Goal: Navigation & Orientation: Find specific page/section

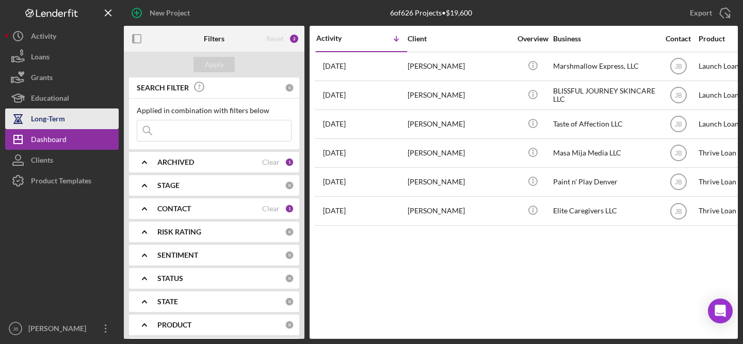
click at [61, 116] on div "Long-Term" at bounding box center [48, 119] width 34 height 23
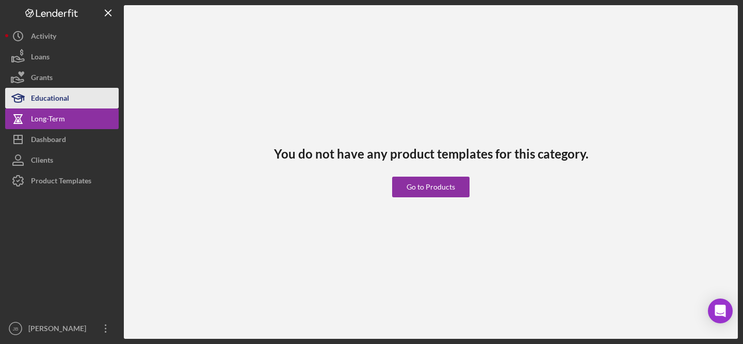
click at [35, 95] on div "Educational" at bounding box center [50, 99] width 38 height 23
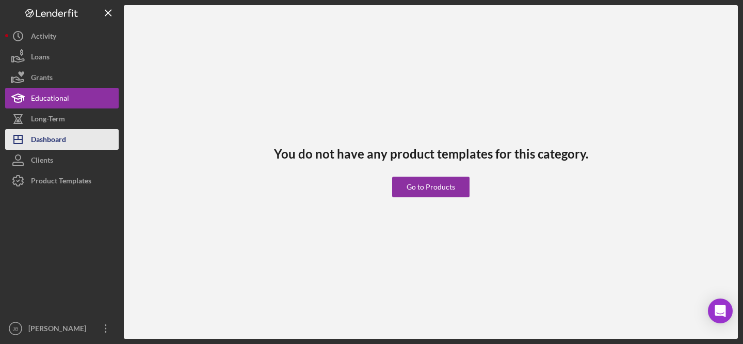
click at [39, 138] on div "Dashboard" at bounding box center [48, 140] width 35 height 23
click at [56, 134] on div "Dashboard" at bounding box center [48, 140] width 35 height 23
